Goal: Information Seeking & Learning: Check status

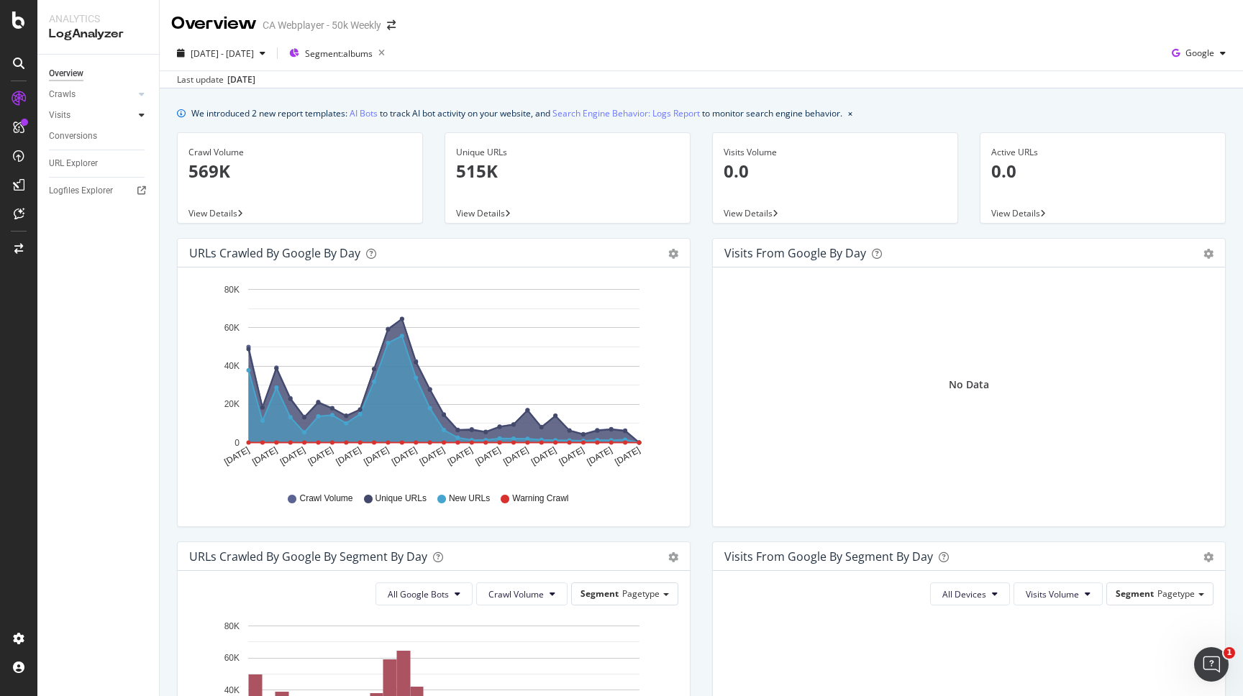
click at [141, 114] on icon at bounding box center [142, 115] width 6 height 9
click at [140, 99] on icon at bounding box center [142, 94] width 6 height 9
click at [73, 217] on link "Visits" at bounding box center [92, 213] width 86 height 15
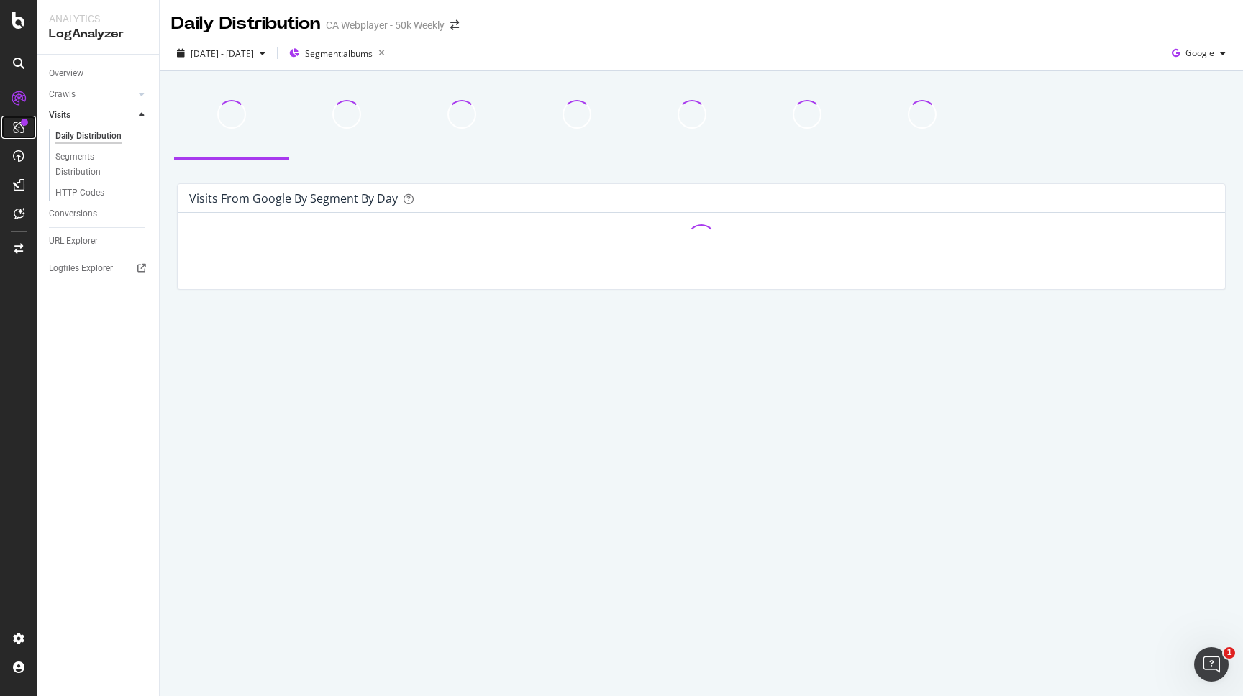
click at [19, 129] on icon at bounding box center [19, 128] width 12 height 12
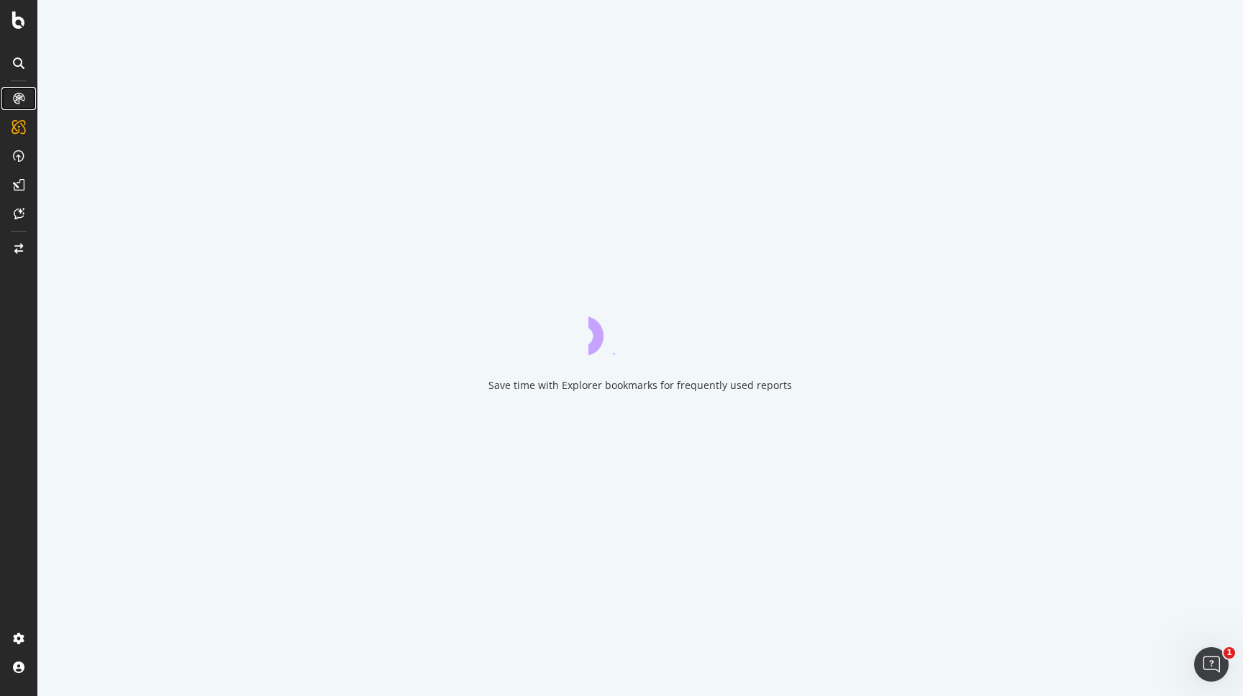
click at [20, 94] on icon at bounding box center [19, 99] width 12 height 12
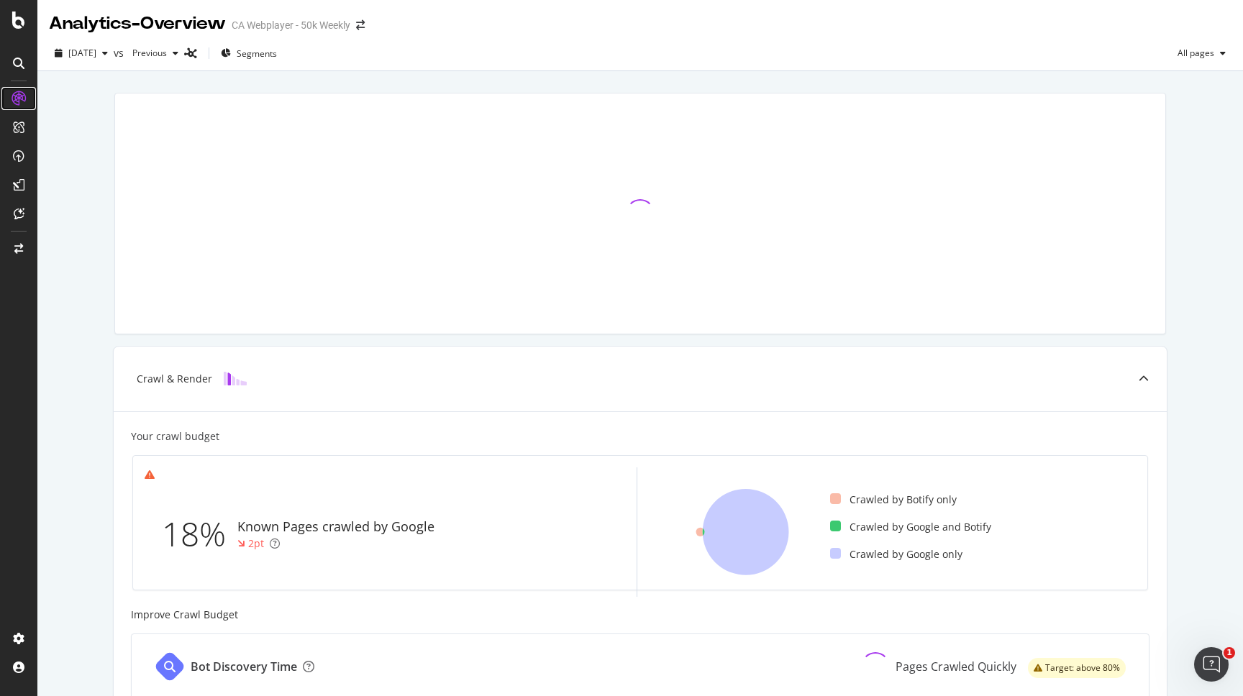
scroll to position [346, 0]
